Goal: Task Accomplishment & Management: Manage account settings

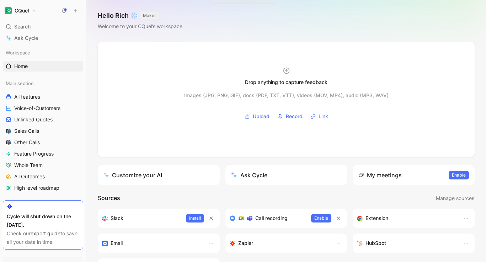
click at [33, 18] on div "CQuel Search ⌘ K Ask Cycle Workspace Home G then H Main section All features Vo…" at bounding box center [43, 131] width 86 height 262
click at [30, 12] on button "CQuel" at bounding box center [20, 11] width 35 height 10
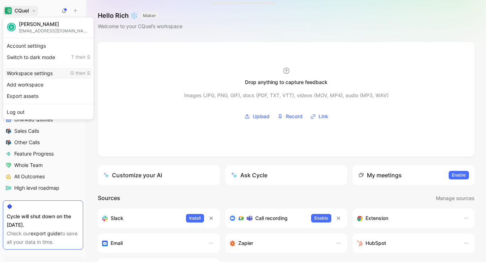
click at [33, 76] on div "Workspace settings G then S" at bounding box center [48, 73] width 87 height 11
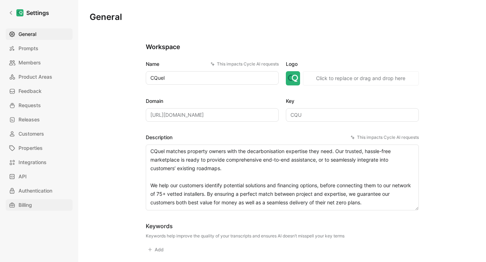
click at [20, 206] on span "Billing" at bounding box center [25, 205] width 14 height 9
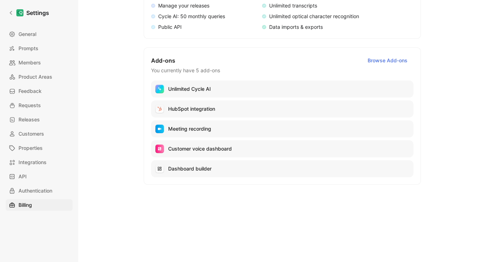
scroll to position [161, 0]
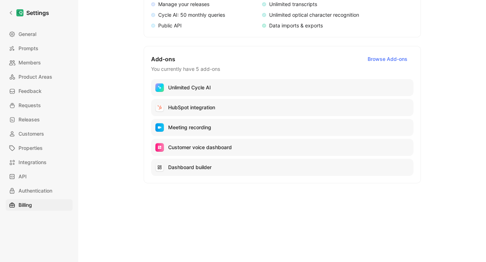
click at [55, 197] on div "General Prompts Members Product Areas Feedback Requests Releases Customers Prop…" at bounding box center [42, 119] width 72 height 182
click at [52, 191] on span "Authentication" at bounding box center [35, 190] width 34 height 9
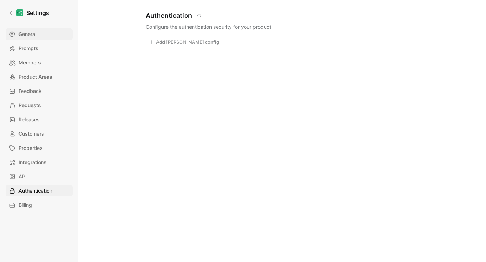
click at [58, 33] on link "General" at bounding box center [39, 33] width 67 height 11
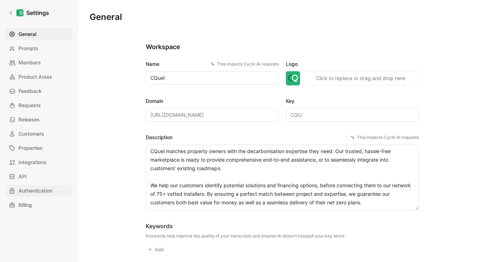
click at [20, 188] on span "Authentication" at bounding box center [35, 190] width 34 height 9
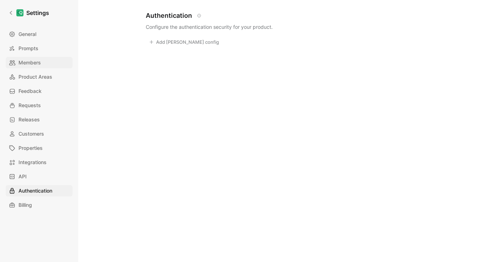
click at [49, 68] on link "Members" at bounding box center [39, 62] width 67 height 11
